Goal: Information Seeking & Learning: Find specific fact

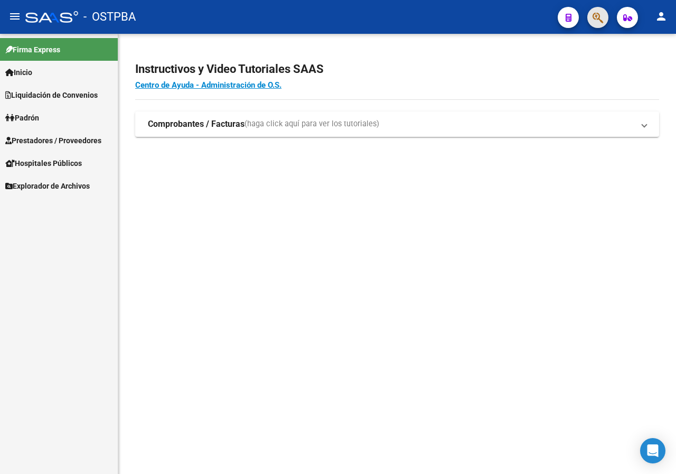
click at [592, 15] on button "button" at bounding box center [597, 17] width 21 height 21
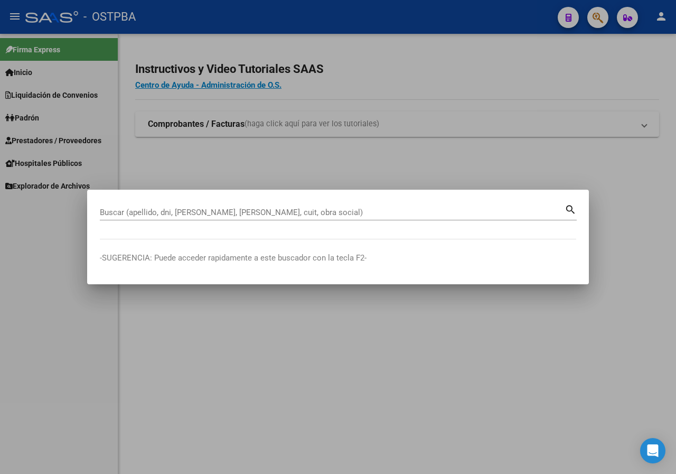
click at [595, 20] on div at bounding box center [338, 237] width 676 height 474
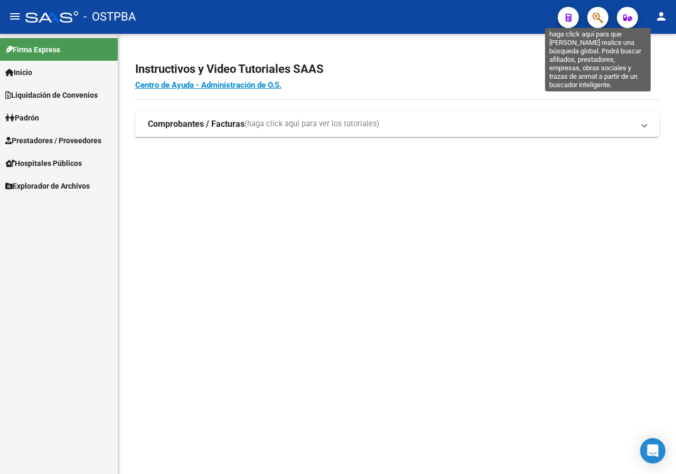
click at [597, 18] on icon "button" at bounding box center [598, 18] width 11 height 12
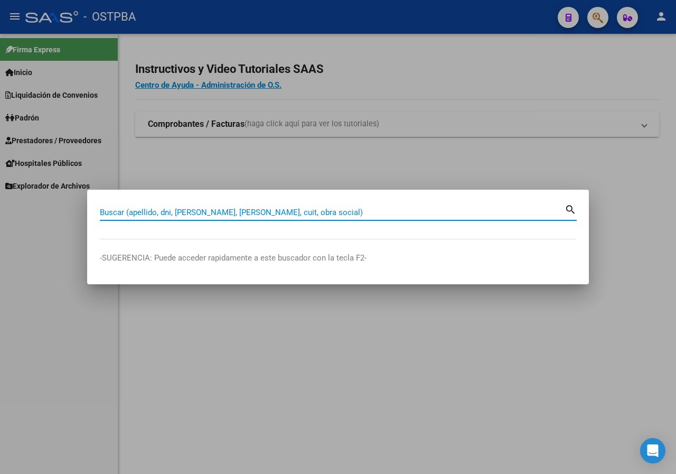
paste input "42657317"
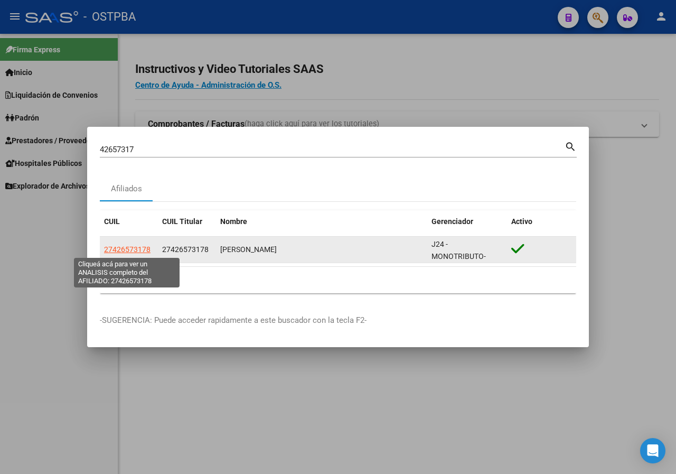
click at [124, 248] on span "27426573178" at bounding box center [127, 249] width 46 height 8
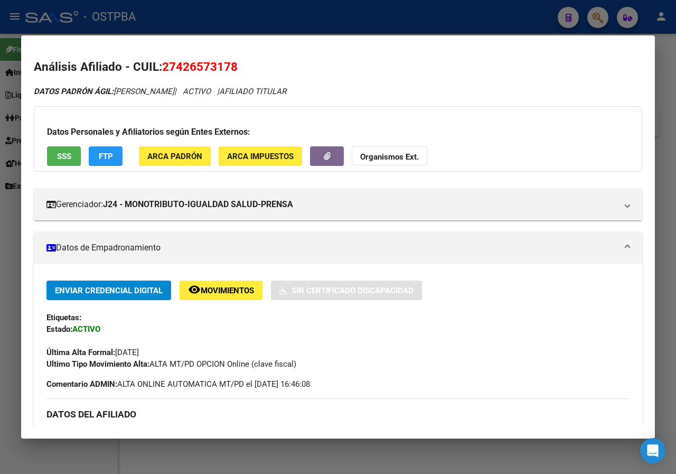
click at [0, 232] on div at bounding box center [338, 237] width 676 height 474
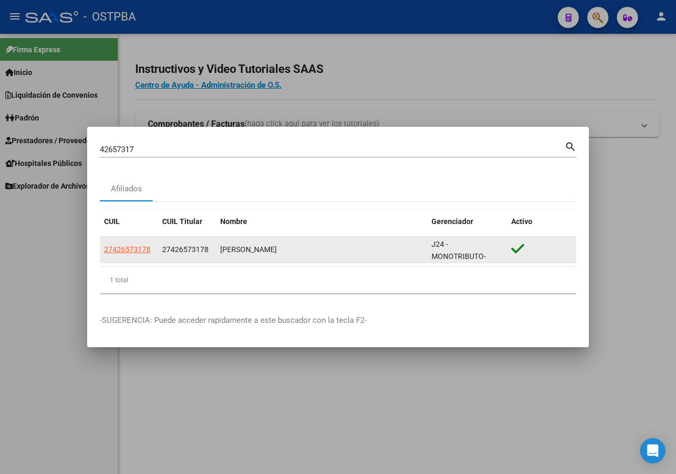
drag, startPoint x: 220, startPoint y: 250, endPoint x: 330, endPoint y: 241, distance: 109.6
click at [330, 241] on datatable-body-cell "[PERSON_NAME]" at bounding box center [321, 250] width 211 height 26
copy div "[PERSON_NAME]"
drag, startPoint x: 161, startPoint y: 247, endPoint x: 208, endPoint y: 246, distance: 47.0
click at [208, 246] on datatable-body-cell "27426573178" at bounding box center [187, 250] width 58 height 26
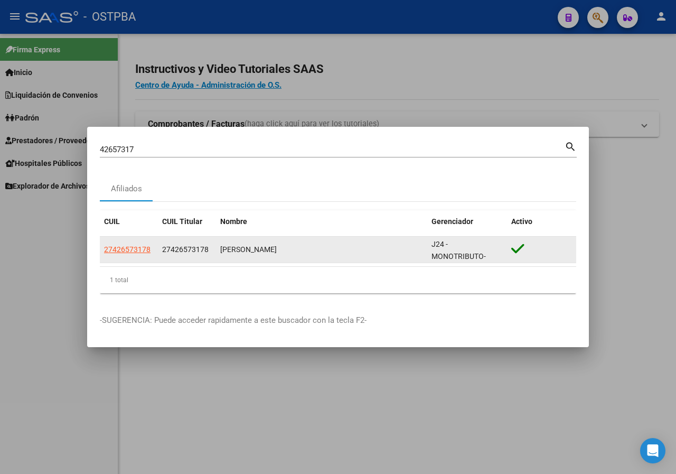
copy span "27426573178"
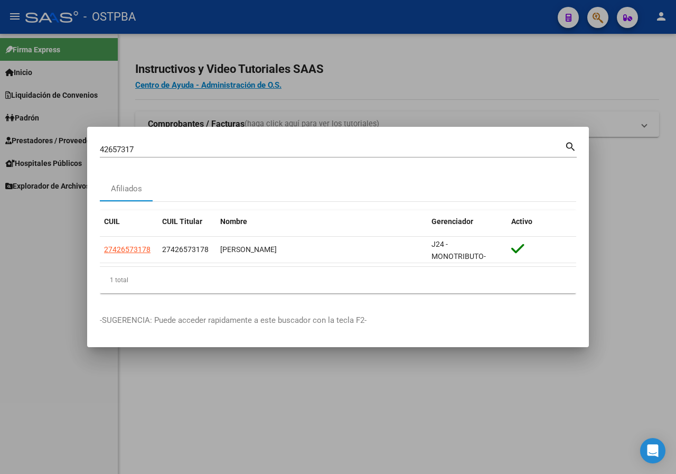
click at [146, 145] on input "42657317" at bounding box center [332, 150] width 465 height 10
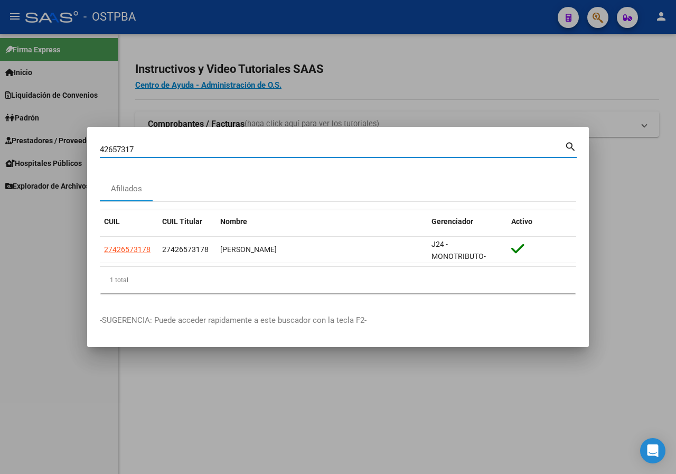
click at [146, 145] on input "42657317" at bounding box center [332, 150] width 465 height 10
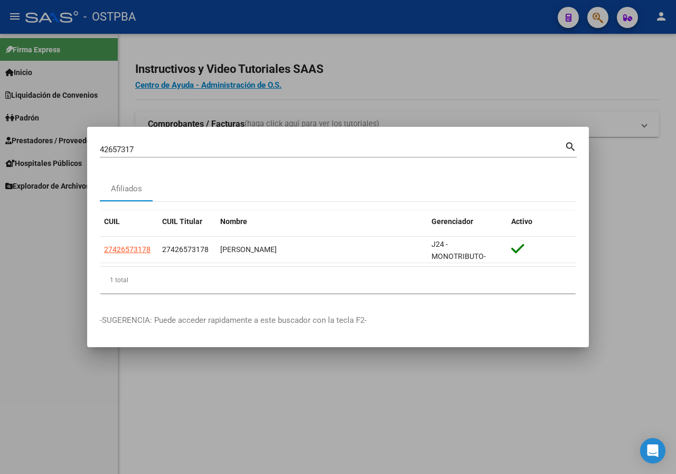
click at [149, 151] on input "42657317" at bounding box center [332, 150] width 465 height 10
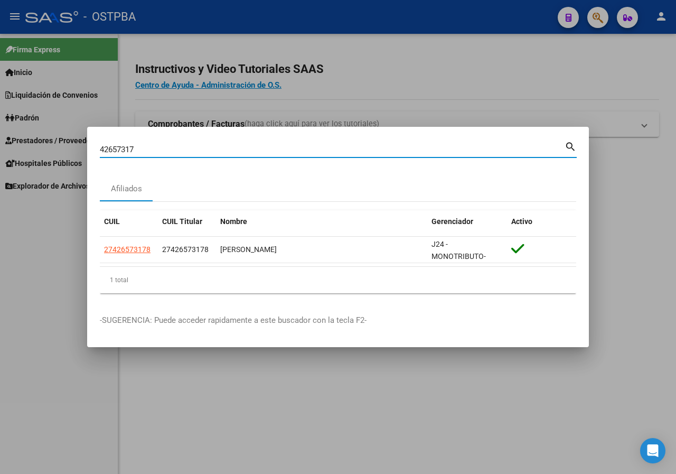
click at [149, 151] on input "42657317" at bounding box center [332, 150] width 465 height 10
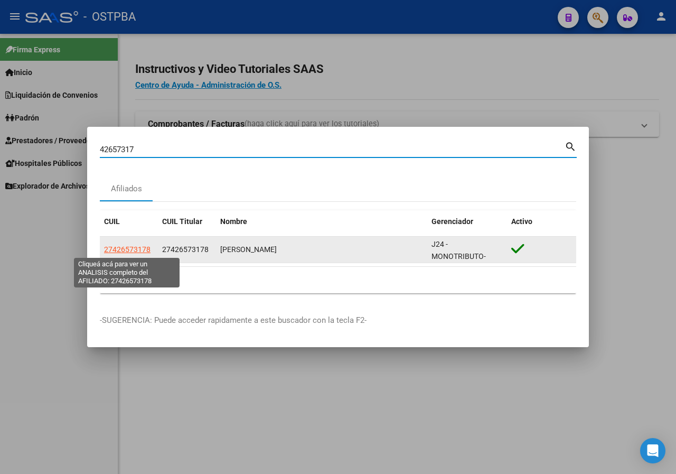
click at [128, 247] on span "27426573178" at bounding box center [127, 249] width 46 height 8
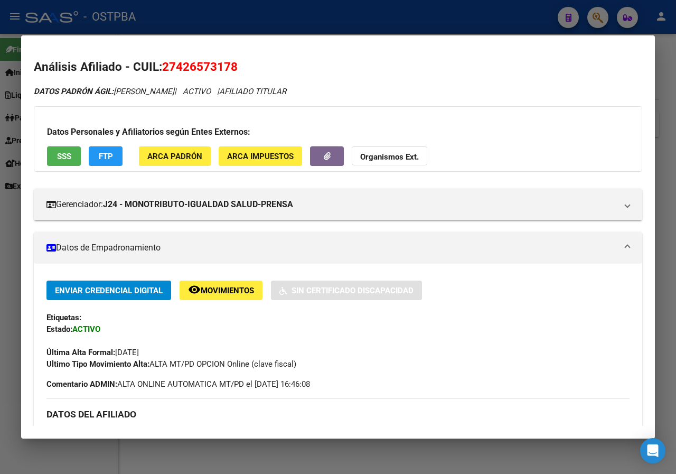
click at [0, 254] on div at bounding box center [338, 237] width 676 height 474
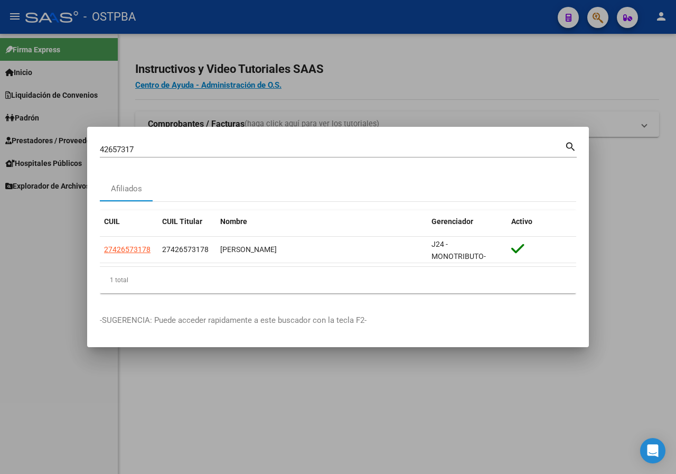
click at [147, 147] on input "42657317" at bounding box center [332, 150] width 465 height 10
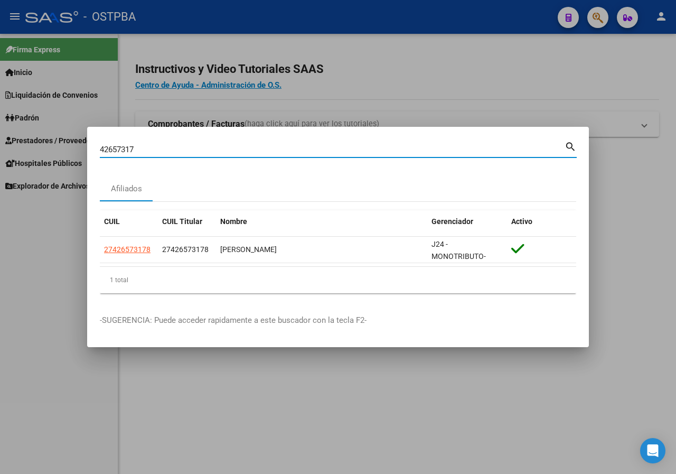
click at [147, 147] on input "42657317" at bounding box center [332, 150] width 465 height 10
paste input "31361023"
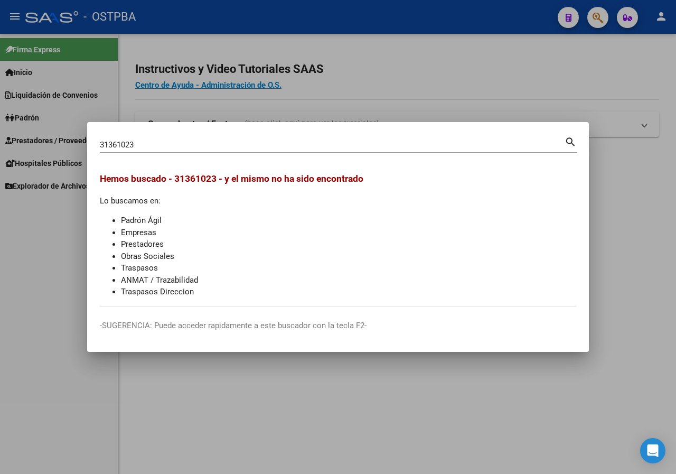
click at [147, 141] on input "31361023" at bounding box center [332, 145] width 465 height 10
paste input "42417066"
click at [150, 143] on input "42417066" at bounding box center [332, 145] width 465 height 10
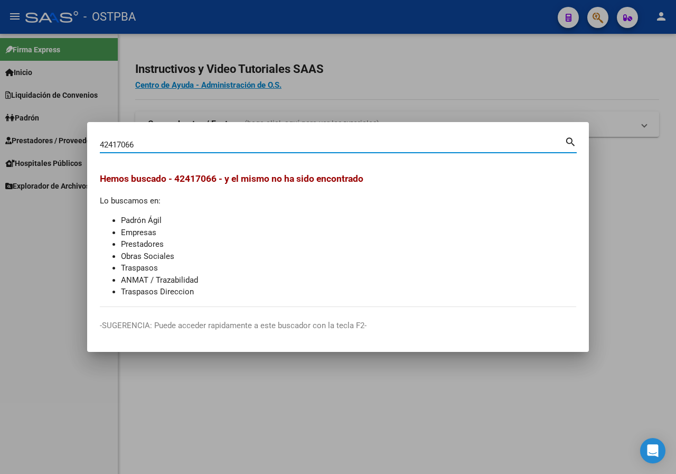
click at [150, 143] on input "42417066" at bounding box center [332, 145] width 465 height 10
paste input "31461023"
type input "31461023"
click at [155, 152] on div "31461023 Buscar (apellido, dni, [PERSON_NAME], [PERSON_NAME], cuit, obra social)" at bounding box center [332, 145] width 465 height 16
click at [155, 145] on input "31461023" at bounding box center [332, 145] width 465 height 10
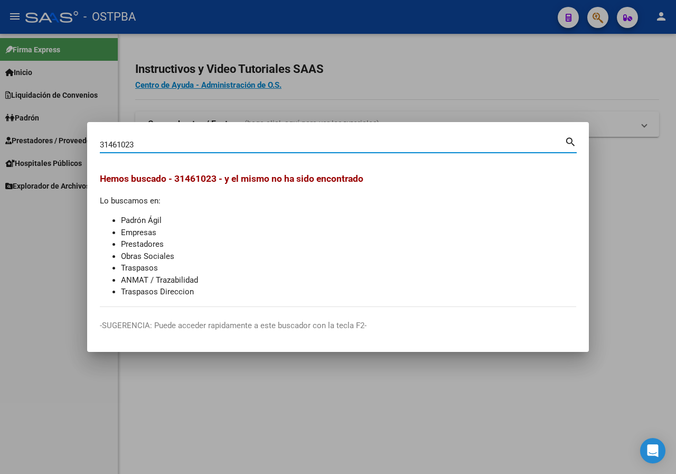
click at [155, 145] on input "31461023" at bounding box center [332, 145] width 465 height 10
